Goal: Transaction & Acquisition: Purchase product/service

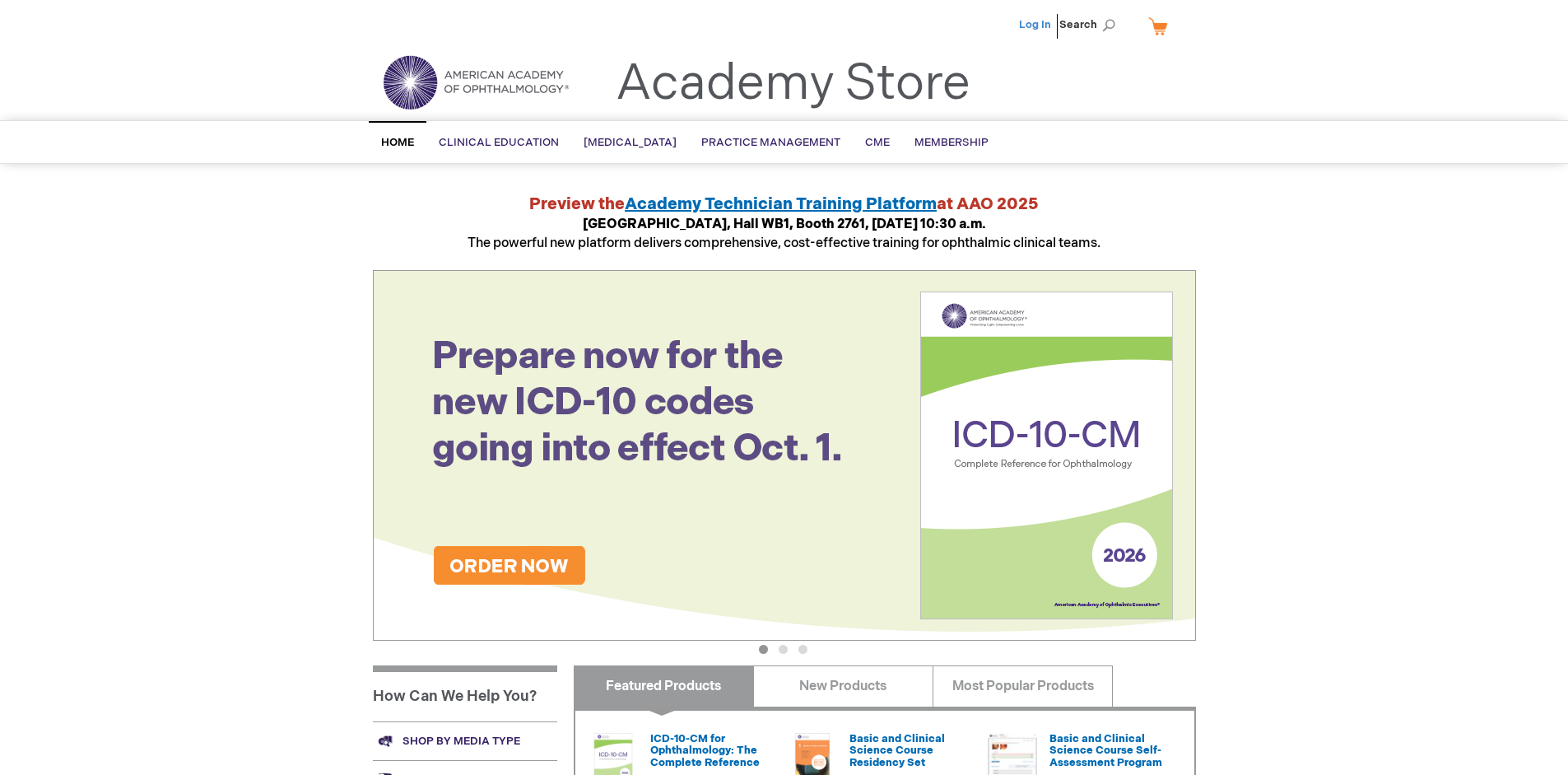
click at [1037, 25] on link "Log In" at bounding box center [1035, 25] width 32 height 13
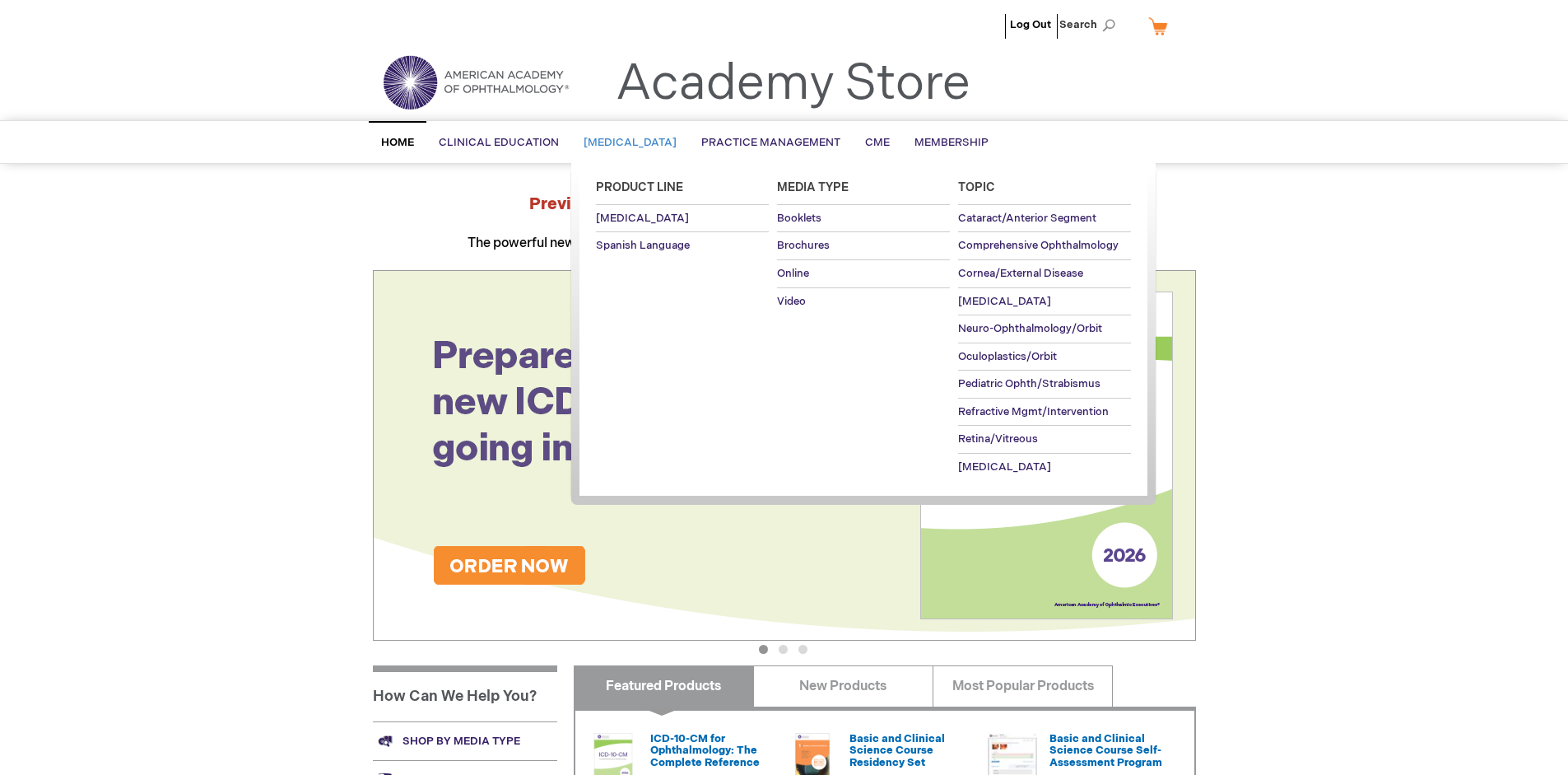
click at [636, 142] on span "[MEDICAL_DATA]" at bounding box center [630, 142] width 93 height 13
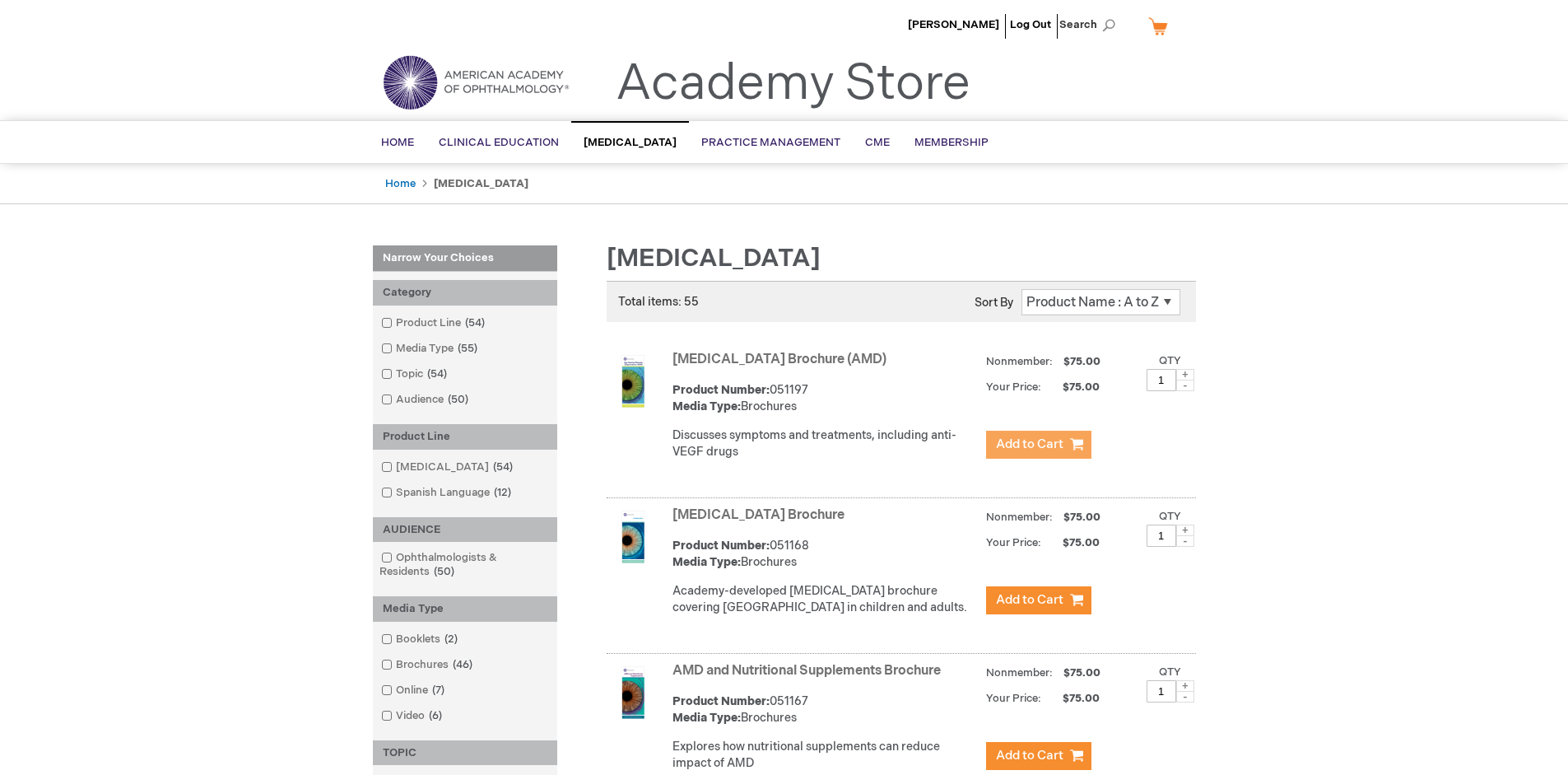
click at [1038, 445] on span "Add to Cart" at bounding box center [1029, 444] width 67 height 16
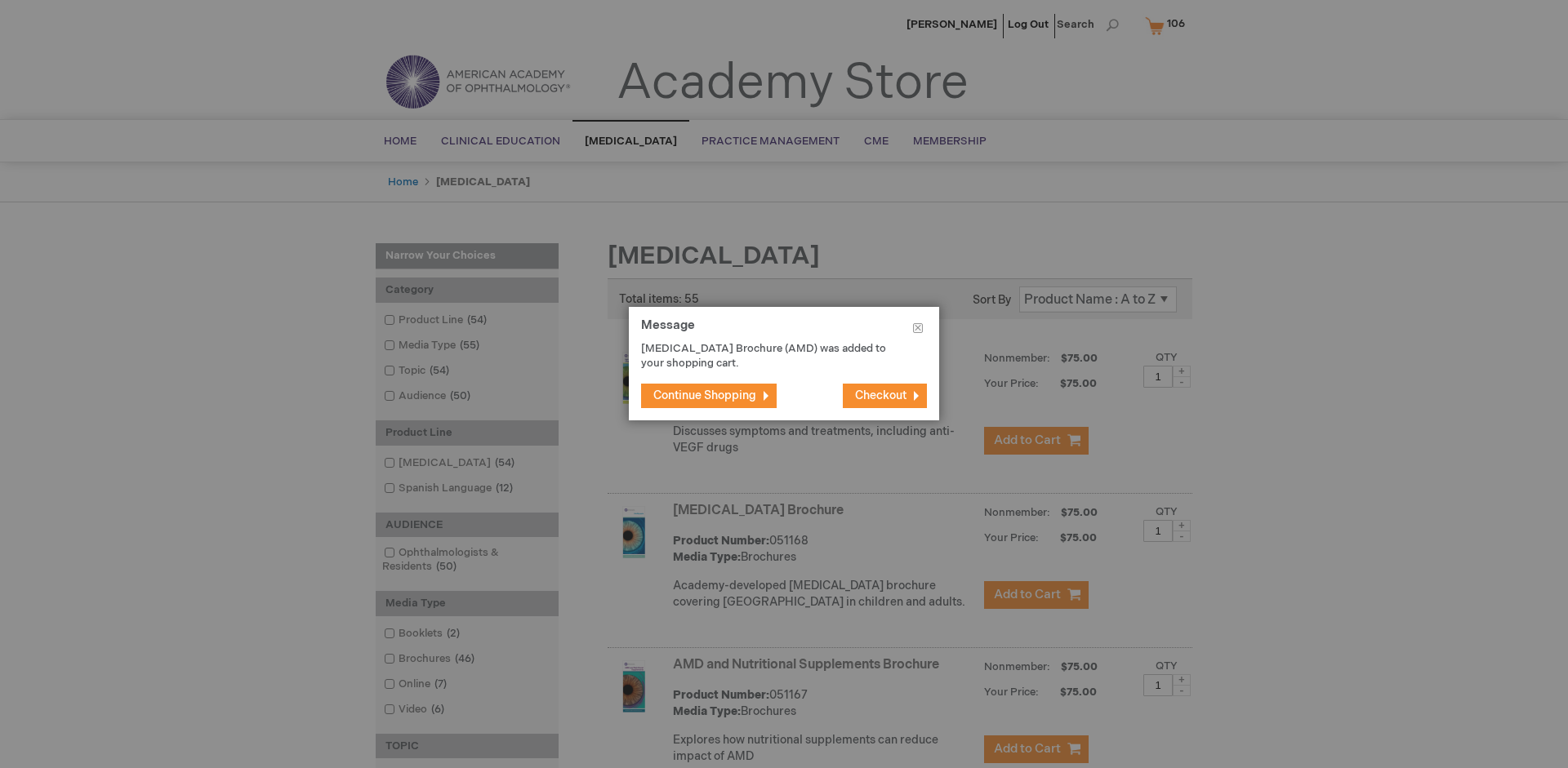
click at [704, 395] on span "Continue Shopping" at bounding box center [704, 395] width 102 height 14
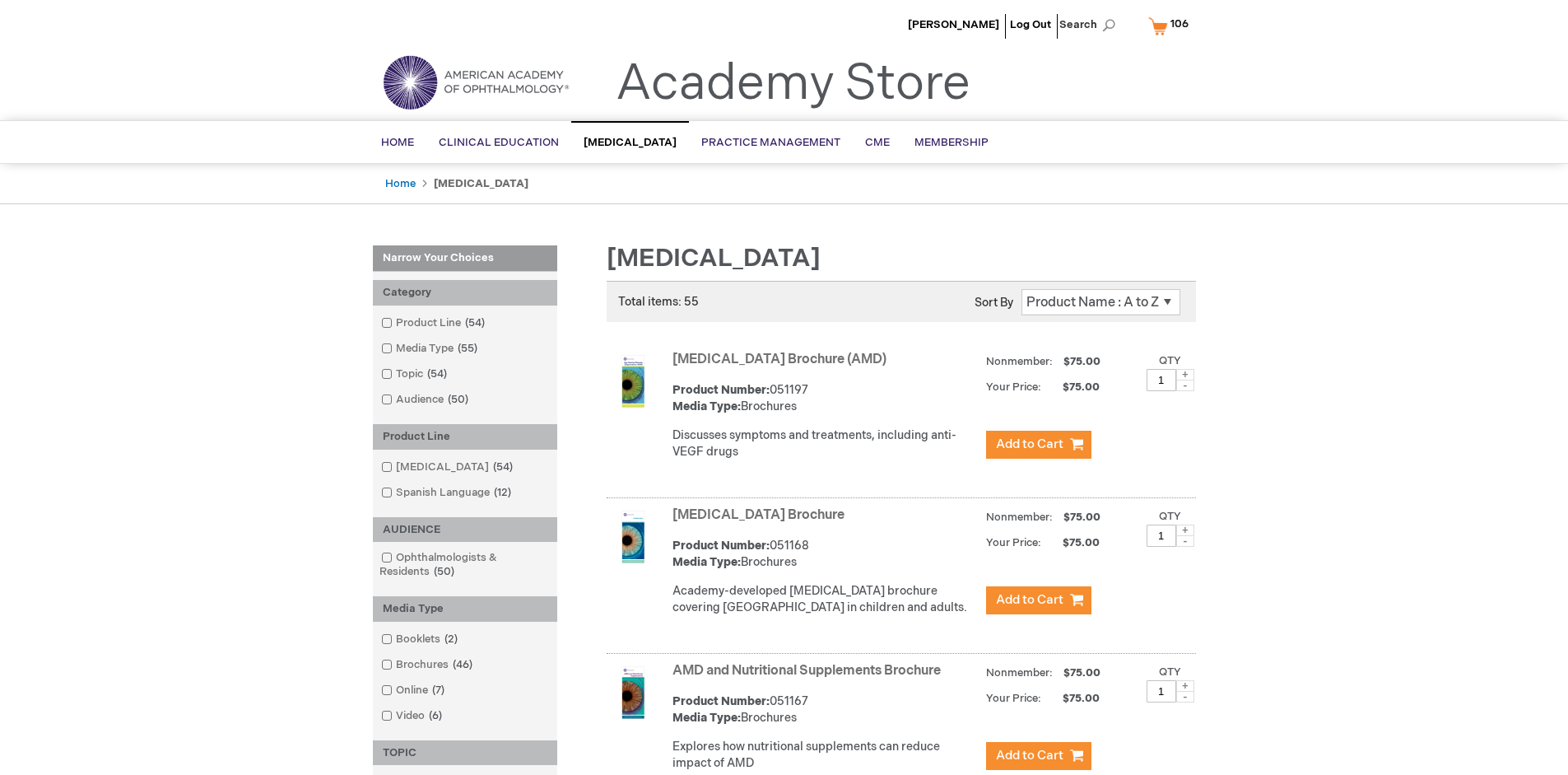
click at [810, 678] on link "AMD and Nutritional Supplements Brochure" at bounding box center [806, 670] width 268 height 16
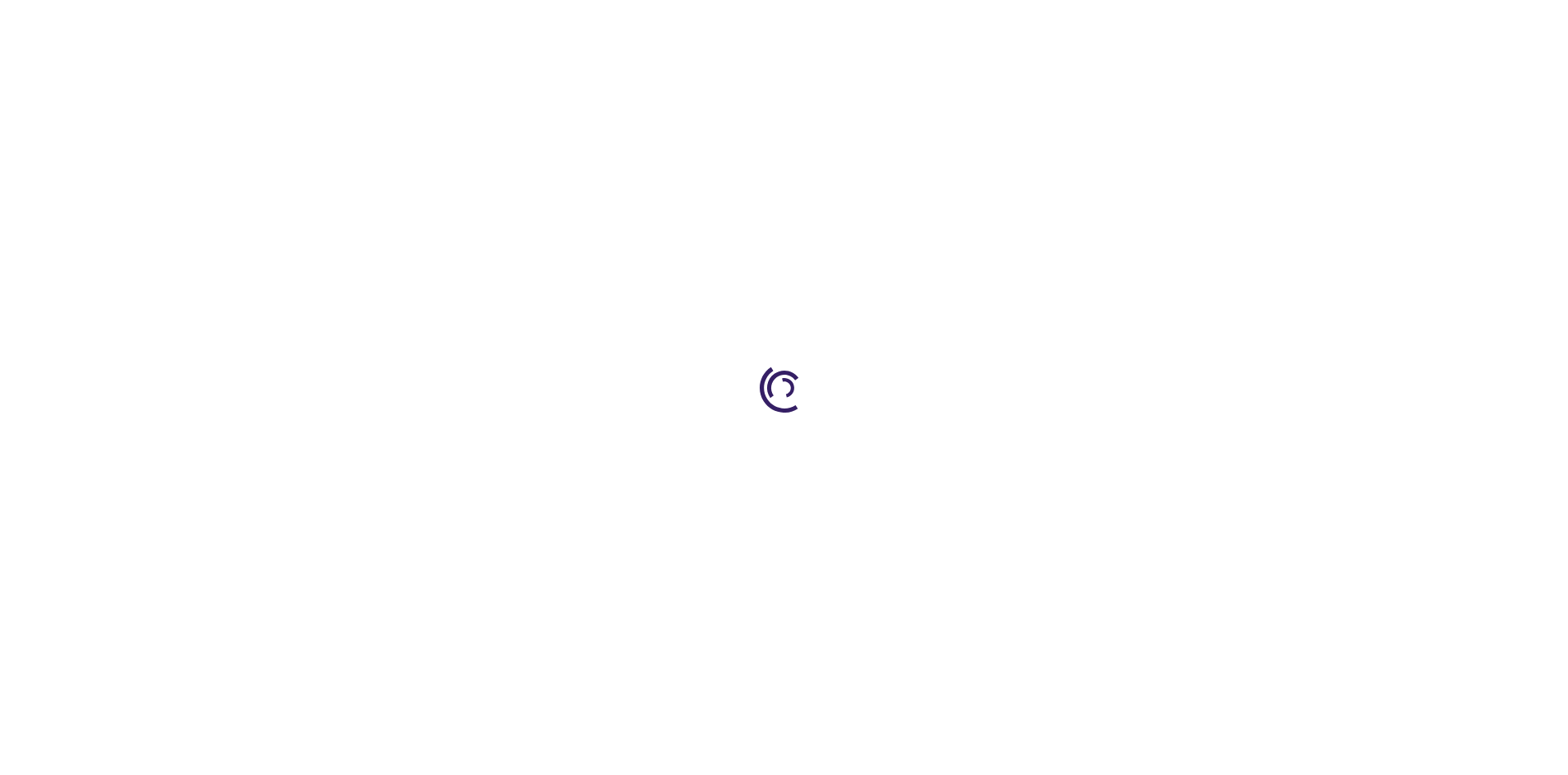
type input "1"
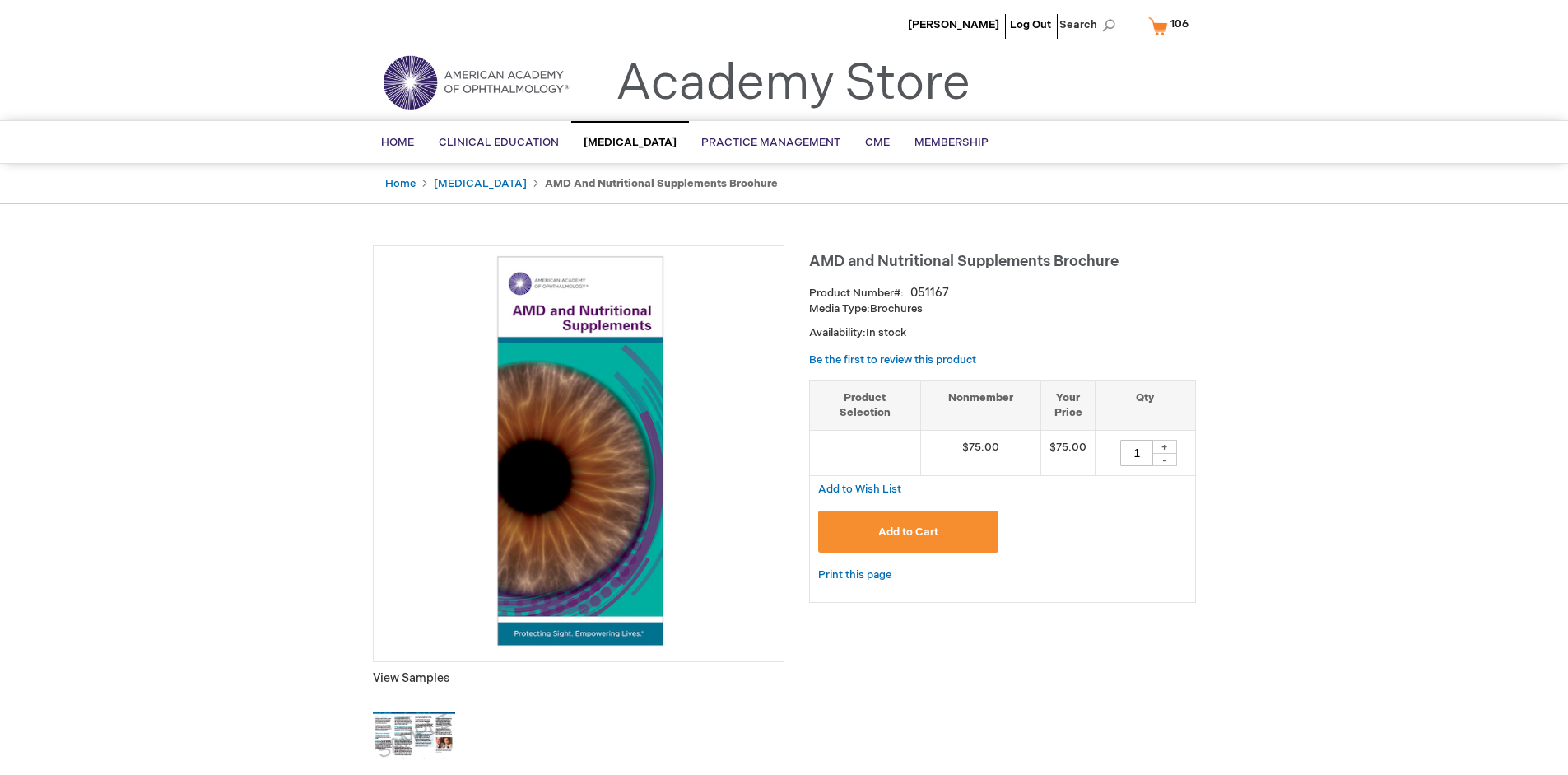
click at [908, 531] on span "Add to Cart" at bounding box center [908, 531] width 60 height 13
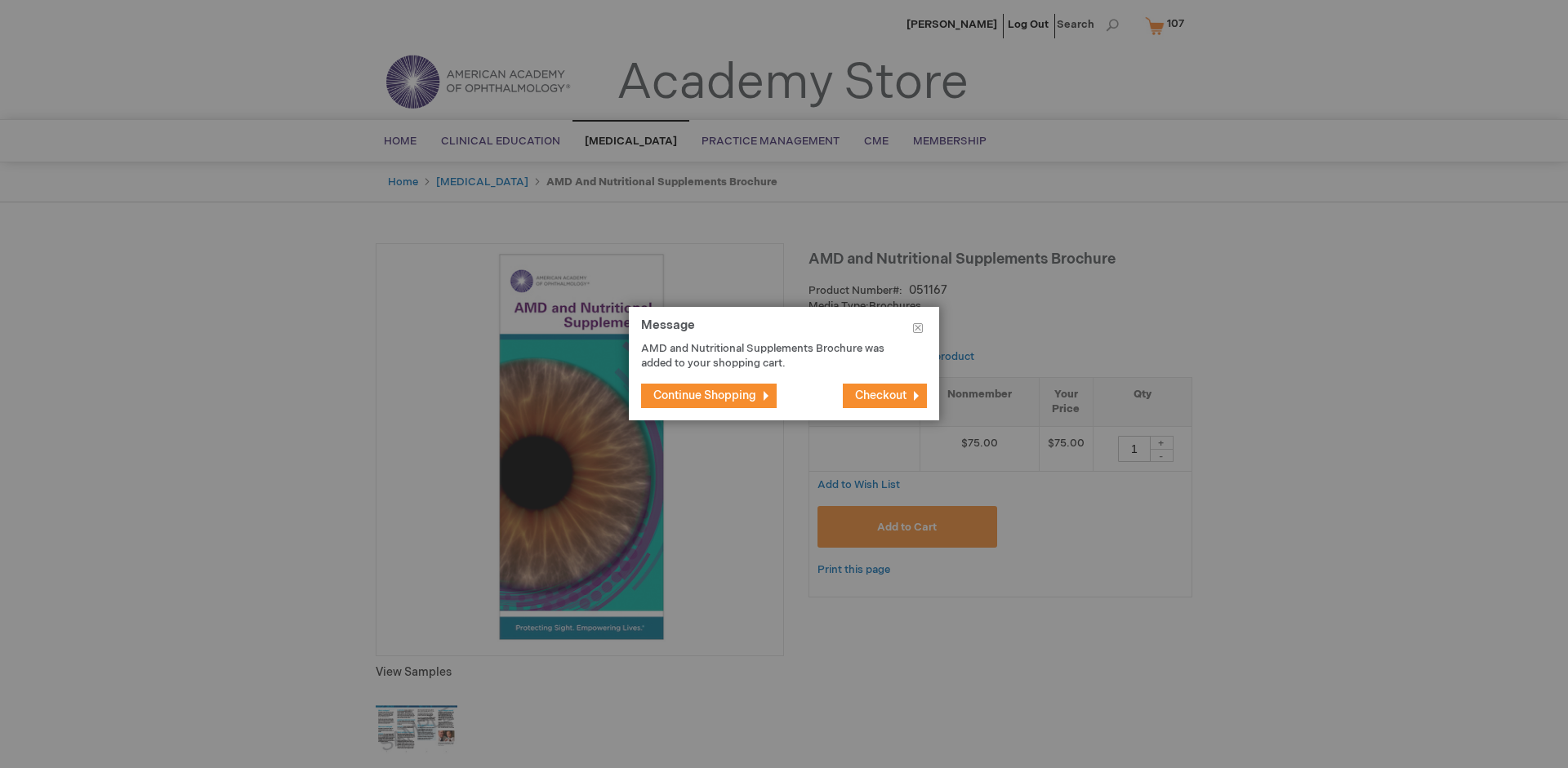
click at [704, 395] on span "Continue Shopping" at bounding box center [704, 395] width 102 height 14
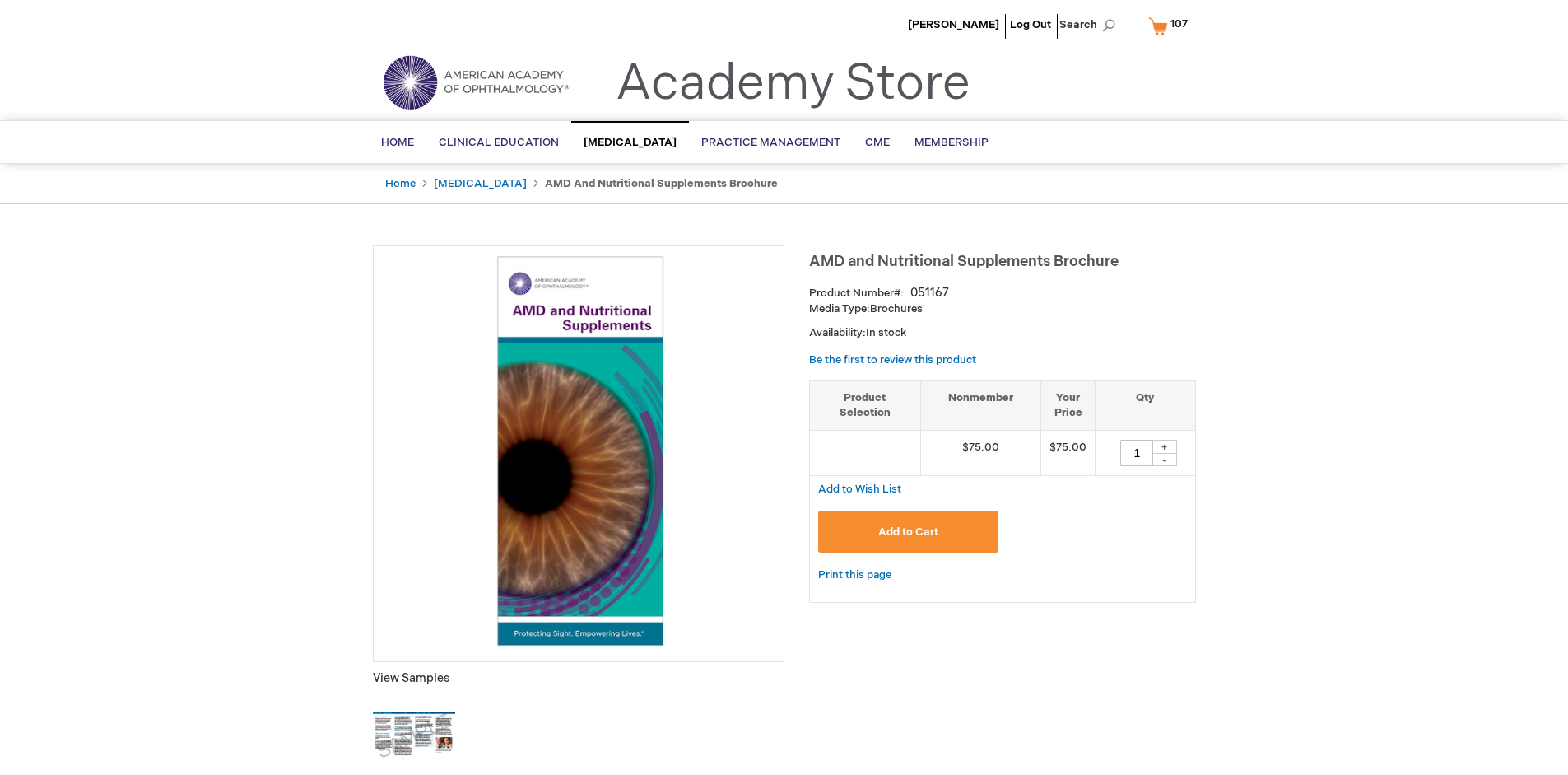
click at [1171, 26] on span "107" at bounding box center [1179, 24] width 18 height 13
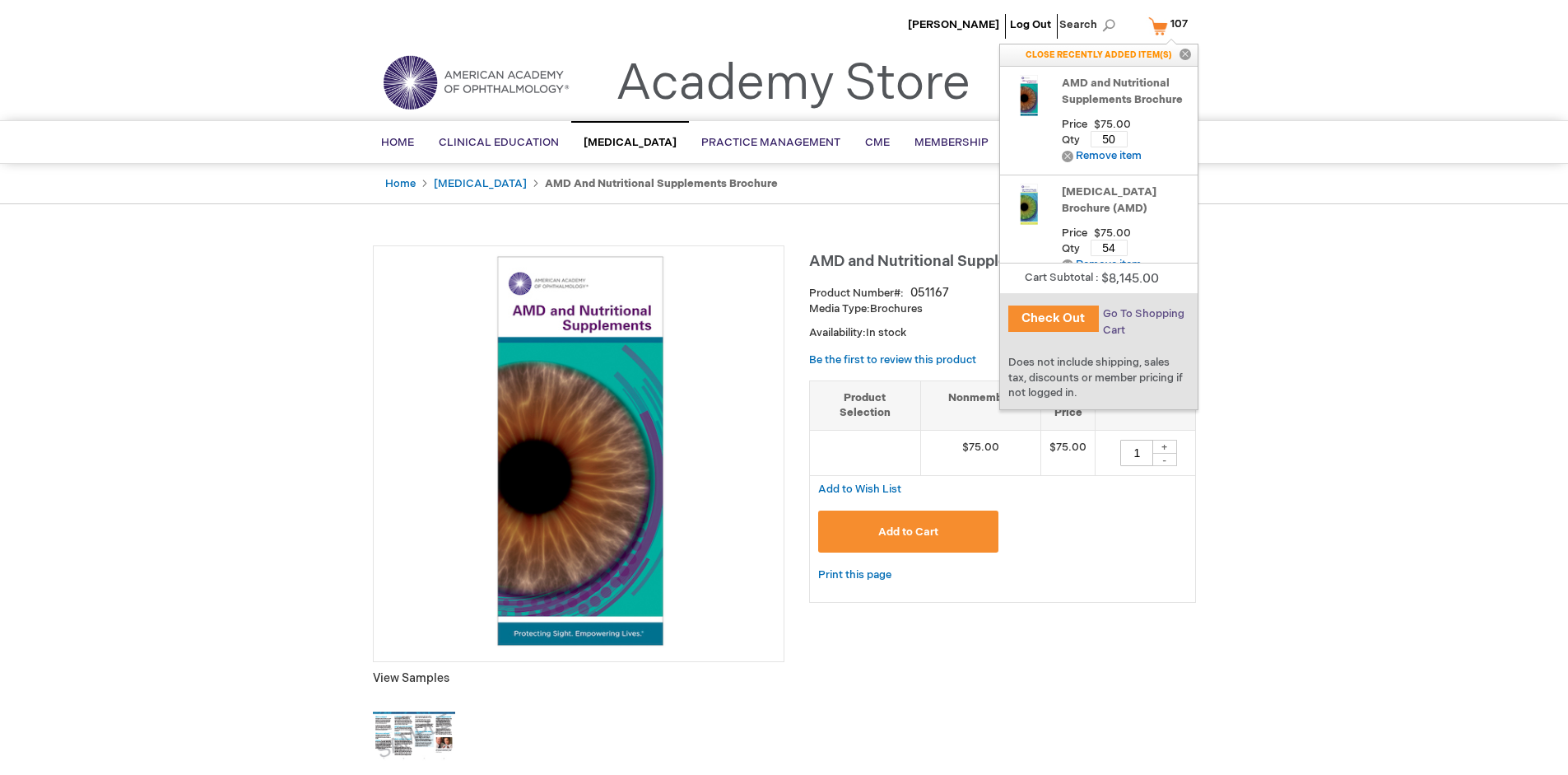
click at [1143, 314] on span "Go To Shopping Cart" at bounding box center [1144, 322] width 81 height 30
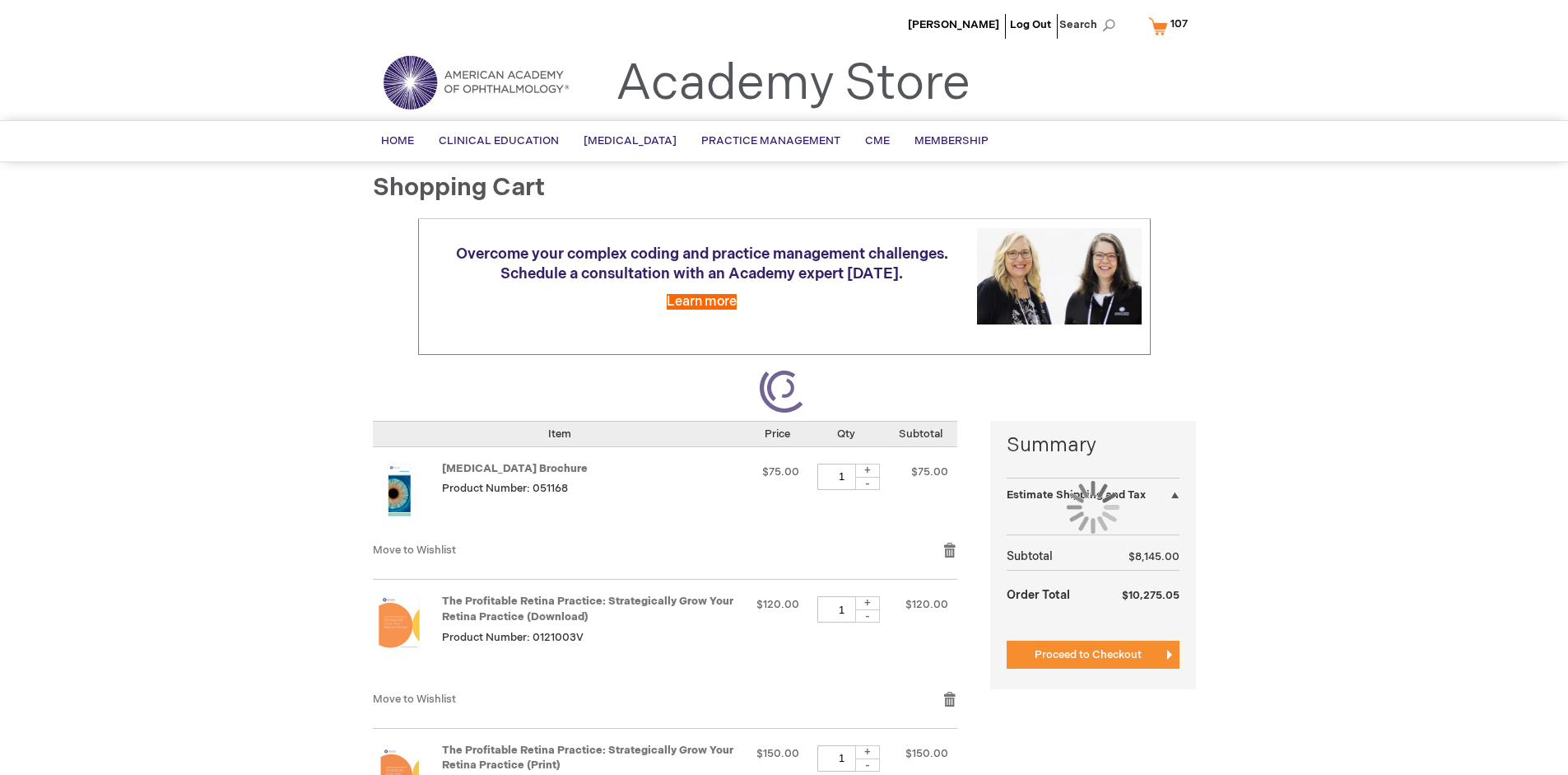
select select "US"
select select "41"
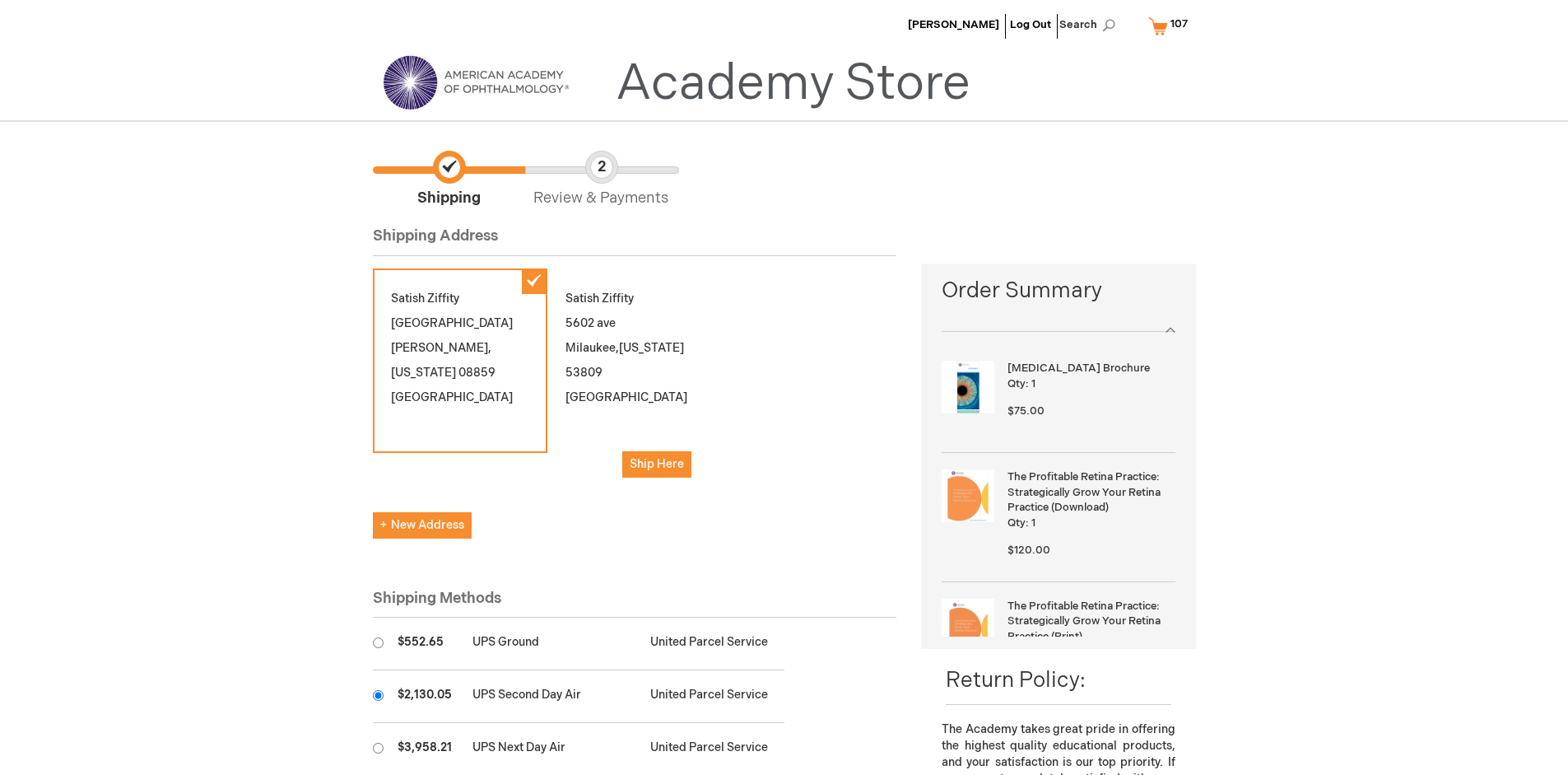
click at [378, 695] on input "radio" at bounding box center [378, 696] width 11 height 11
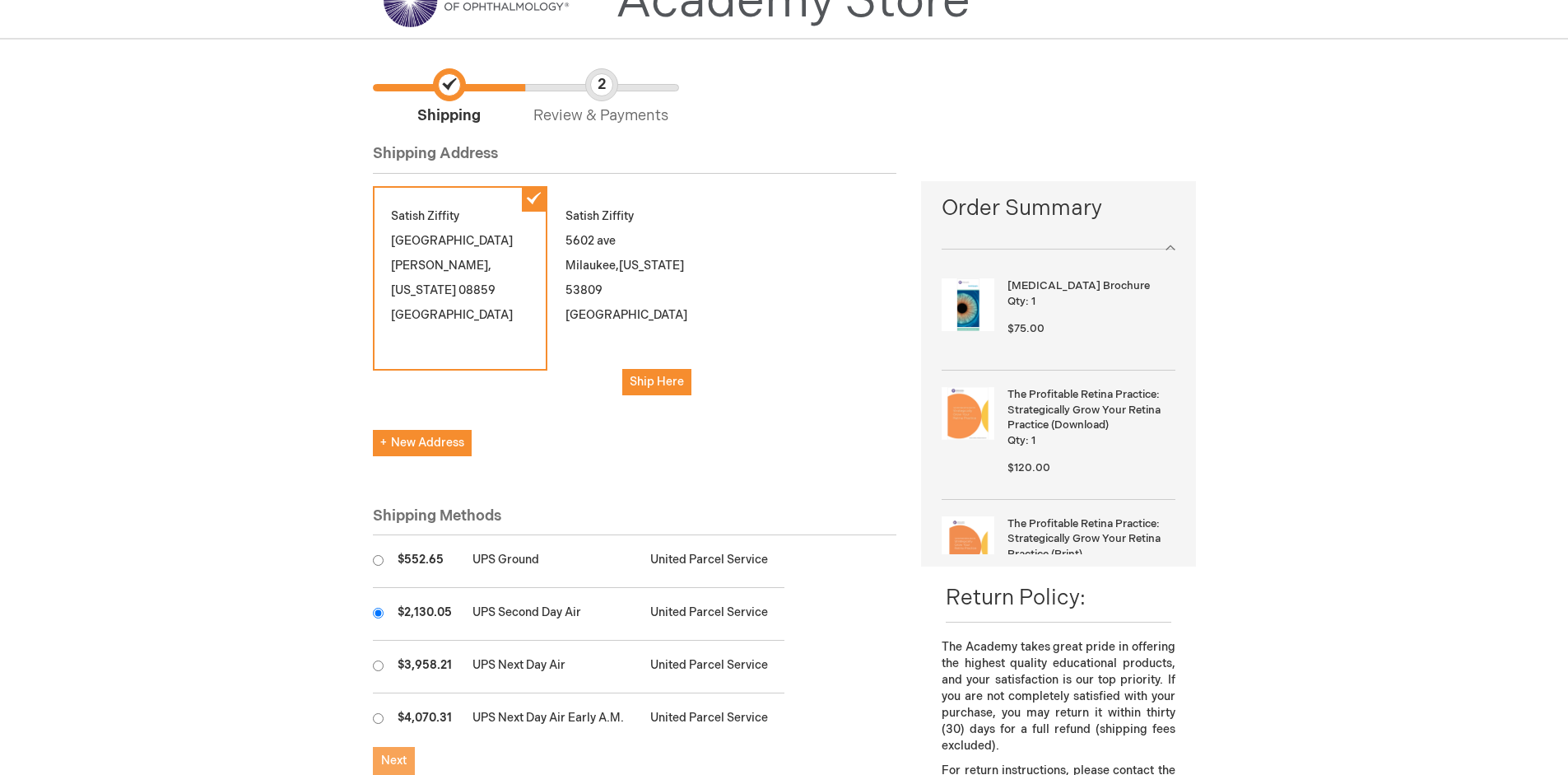
click at [394, 761] on span "Next" at bounding box center [394, 760] width 26 height 14
